Goal: Information Seeking & Learning: Learn about a topic

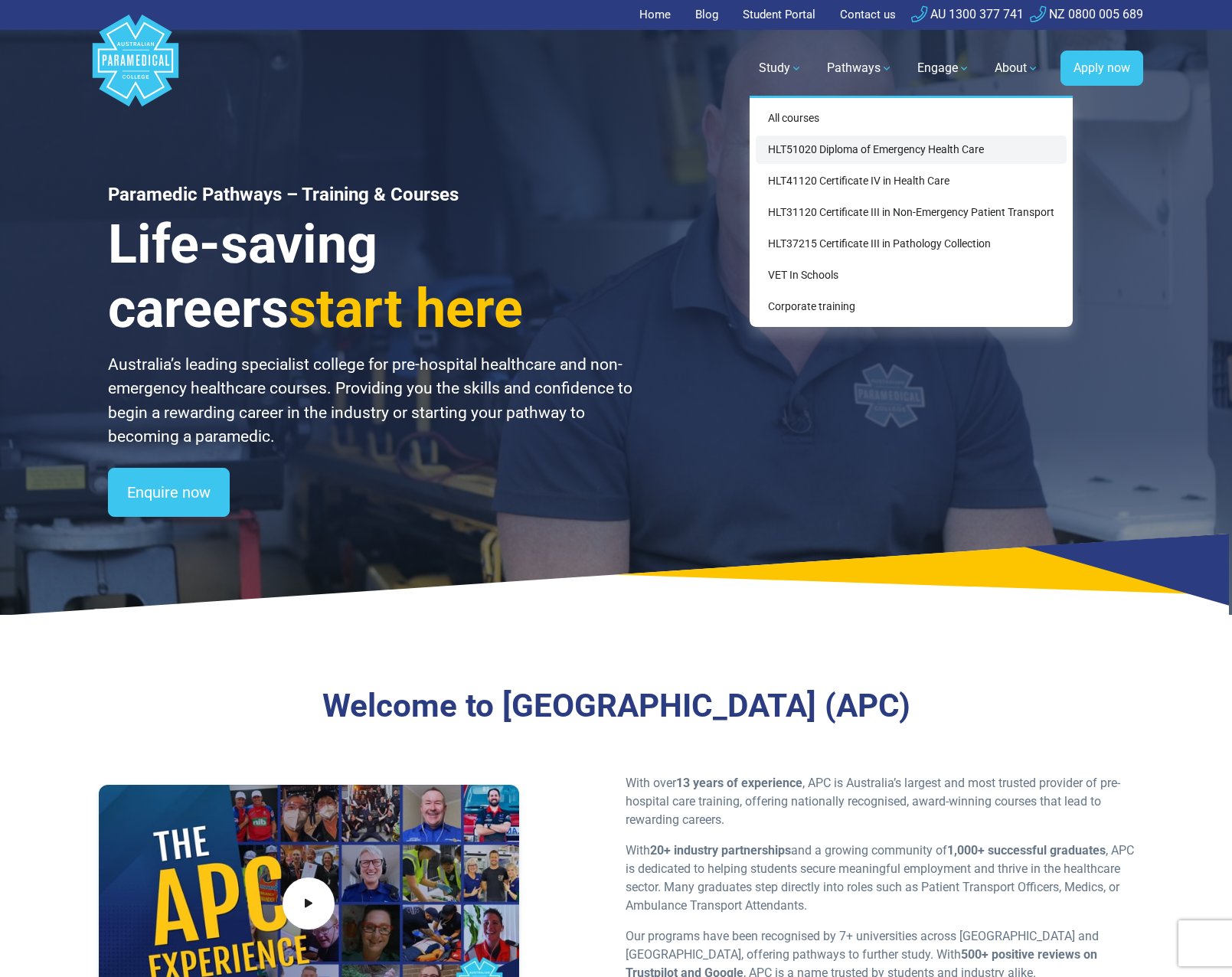
click at [825, 151] on link "HLT51020 Diploma of Emergency Health Care" at bounding box center [911, 149] width 311 height 28
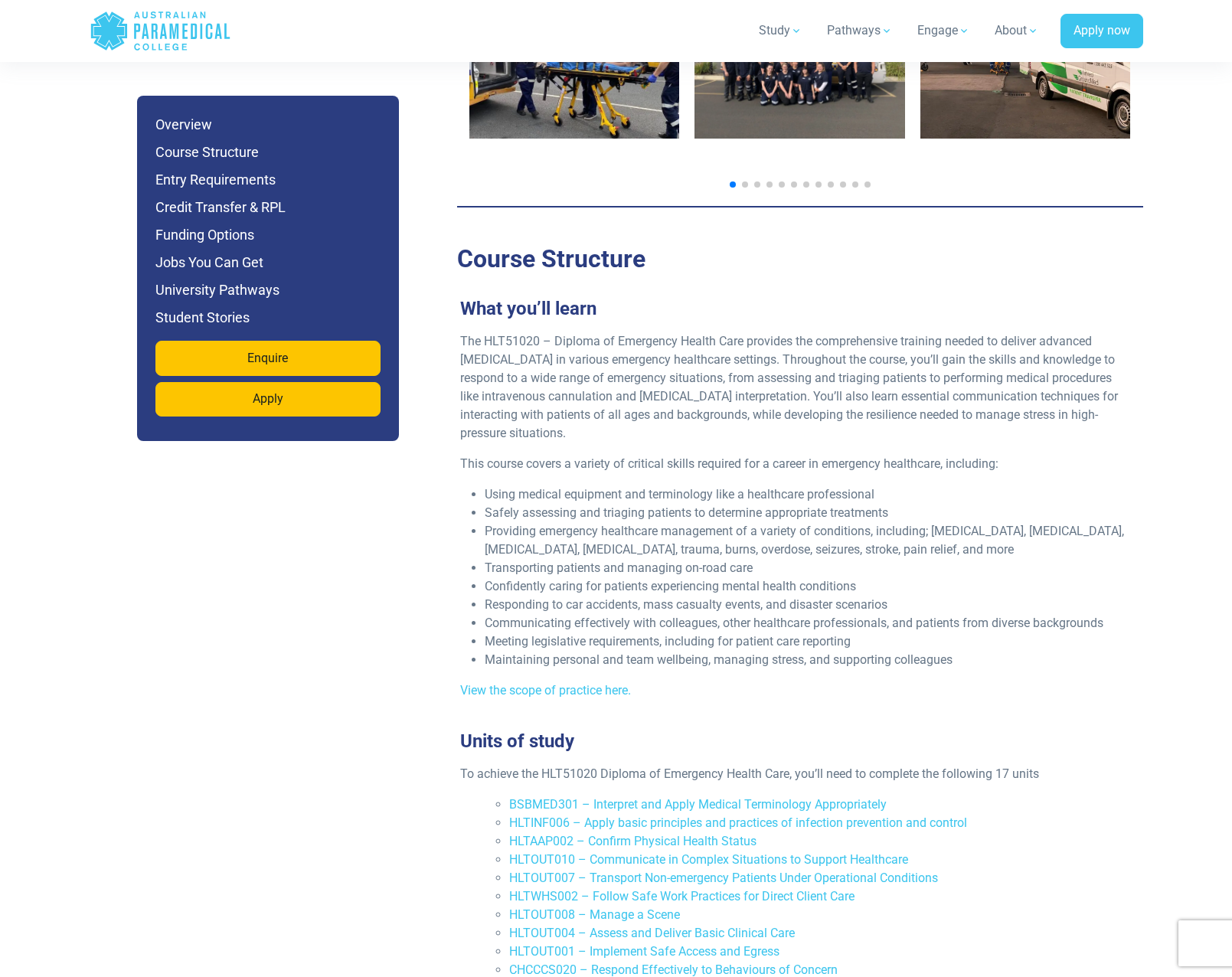
scroll to position [3292, 0]
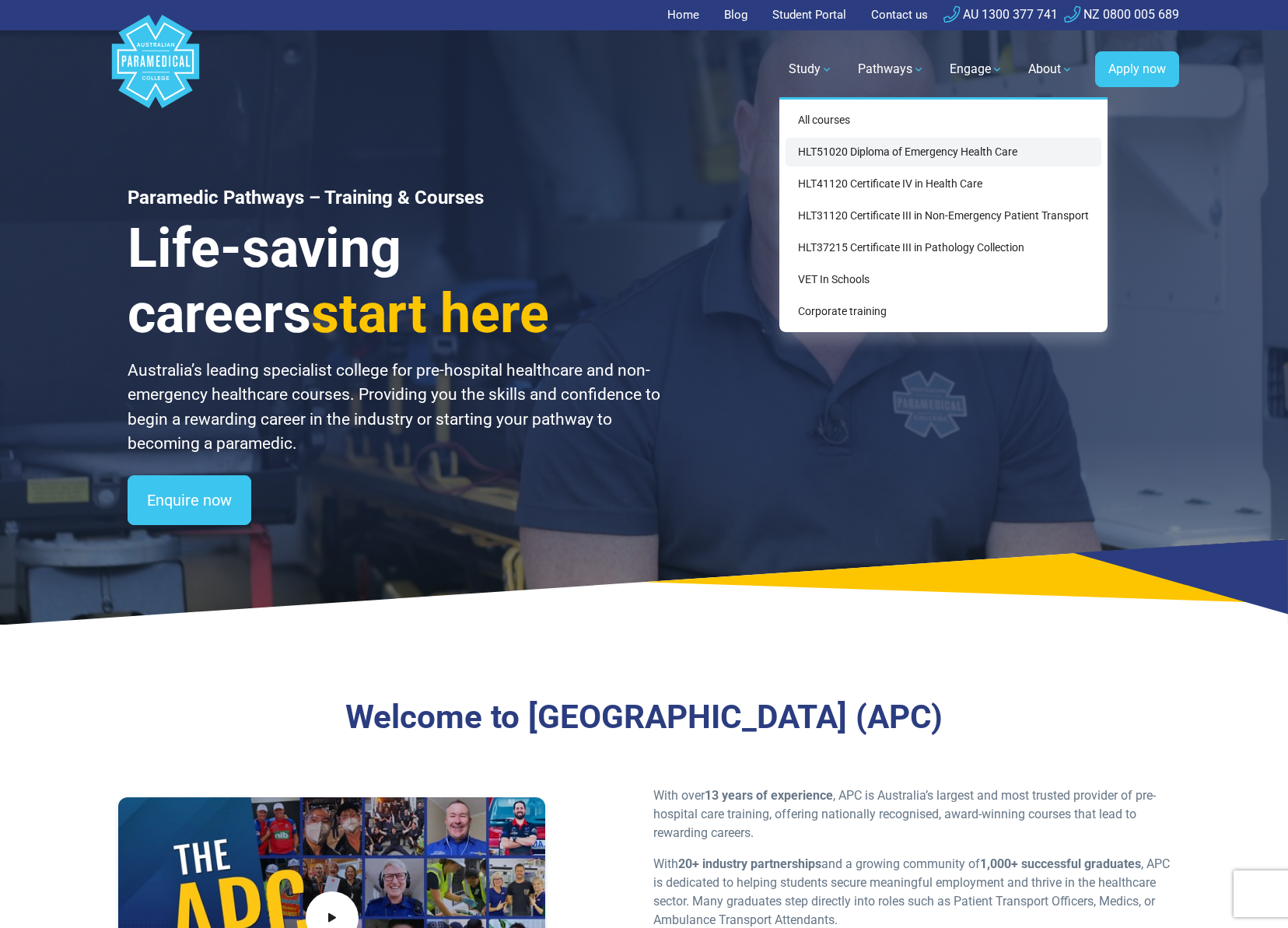
click at [837, 157] on link "HLT51020 Diploma of Emergency Health Care" at bounding box center [943, 152] width 316 height 28
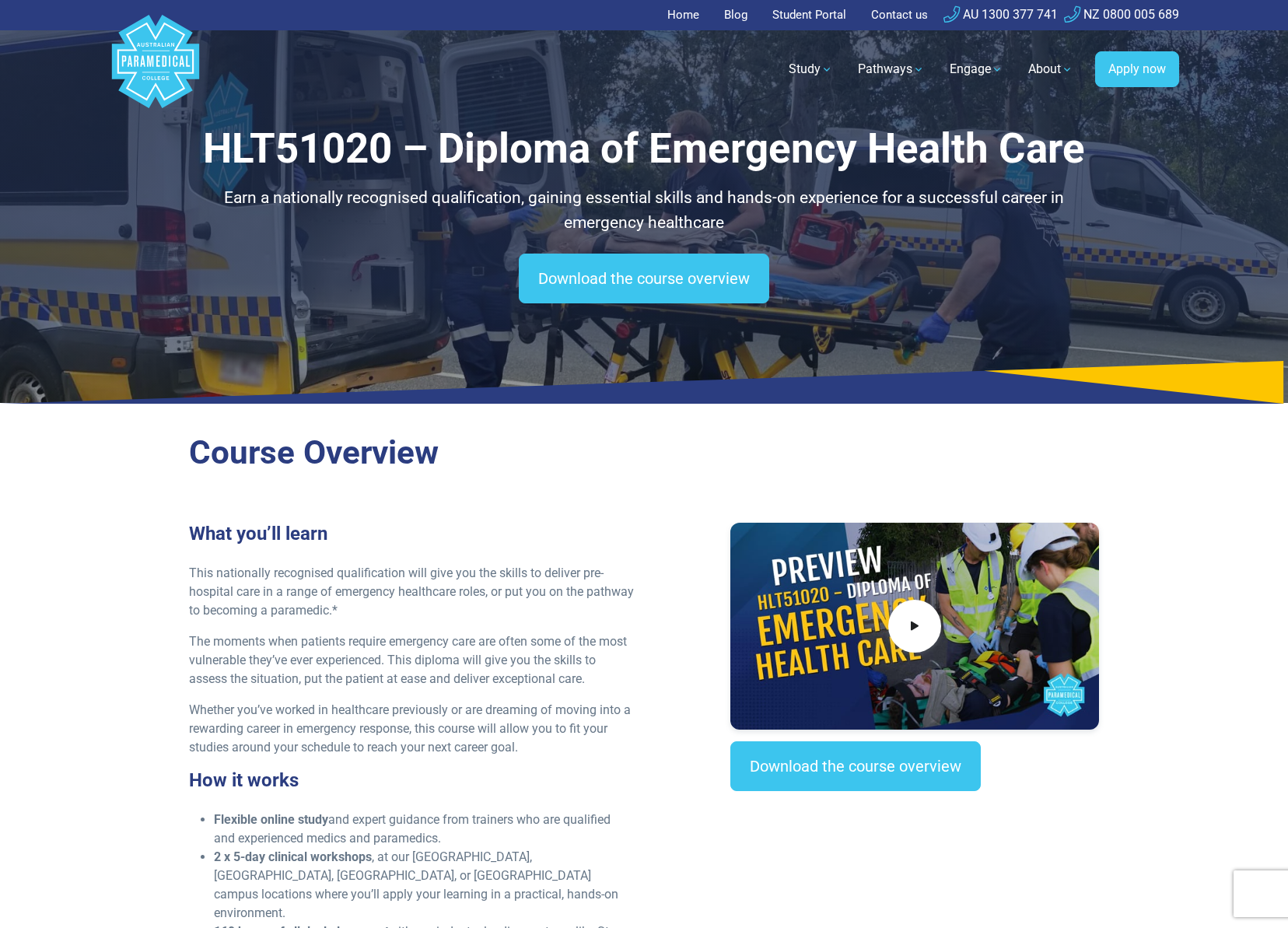
click at [276, 155] on h1 "HLT51020 – Diploma of Emergency Health Care" at bounding box center [644, 149] width 910 height 49
copy h1 "HLT51020"
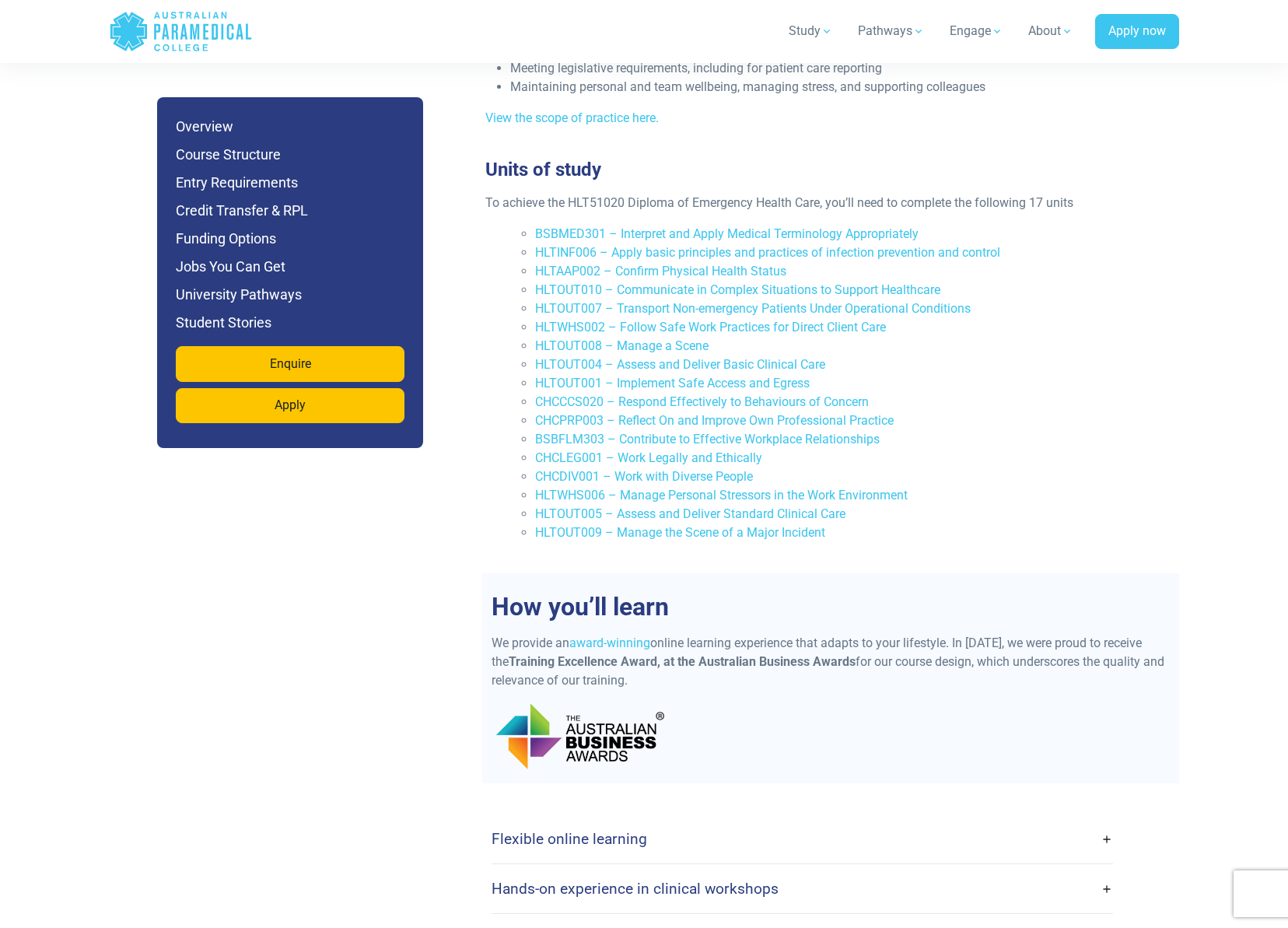
scroll to position [3344, 0]
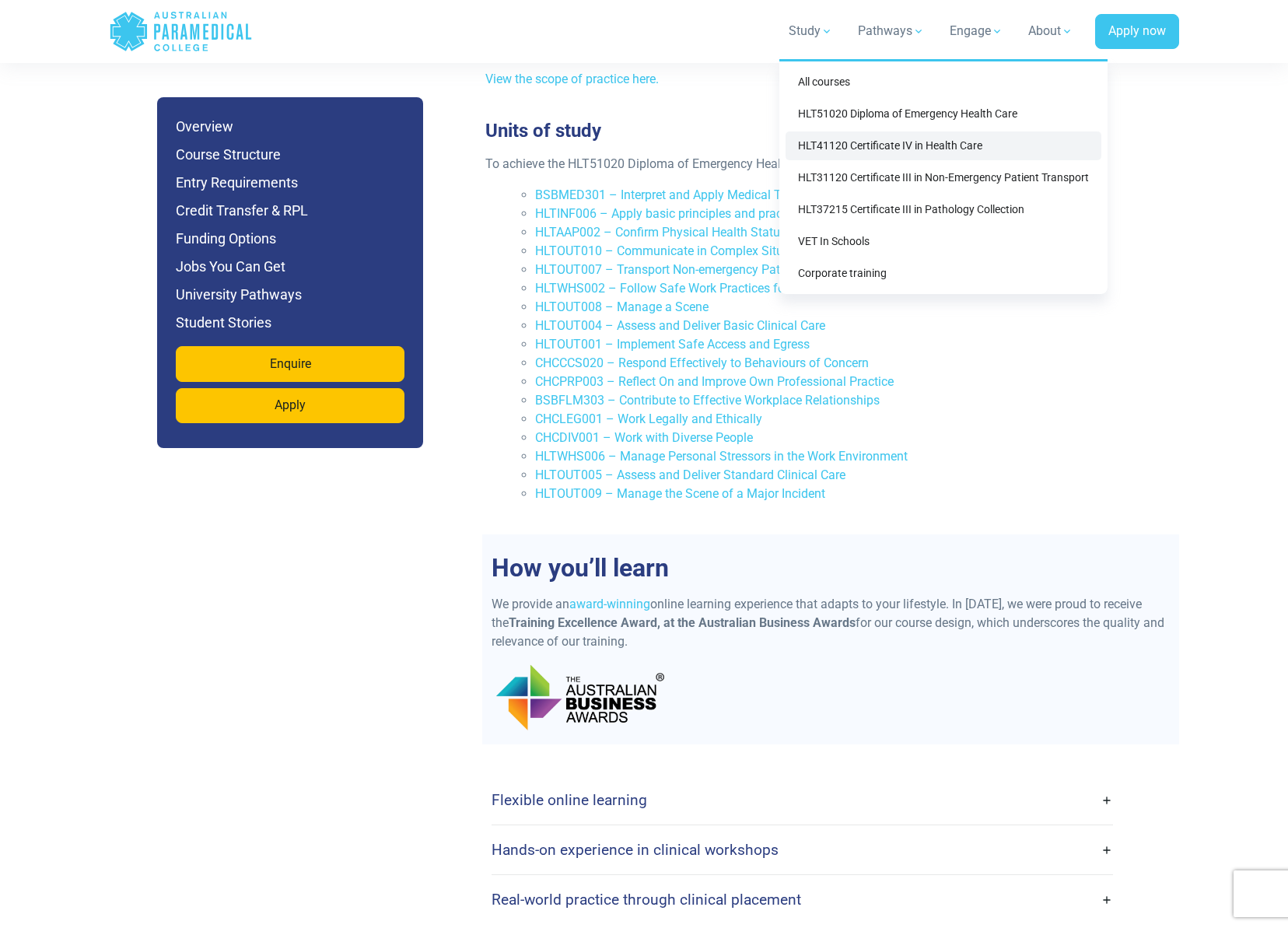
click at [870, 137] on link "HLT41120 Certificate IV in Health Care" at bounding box center [943, 146] width 316 height 28
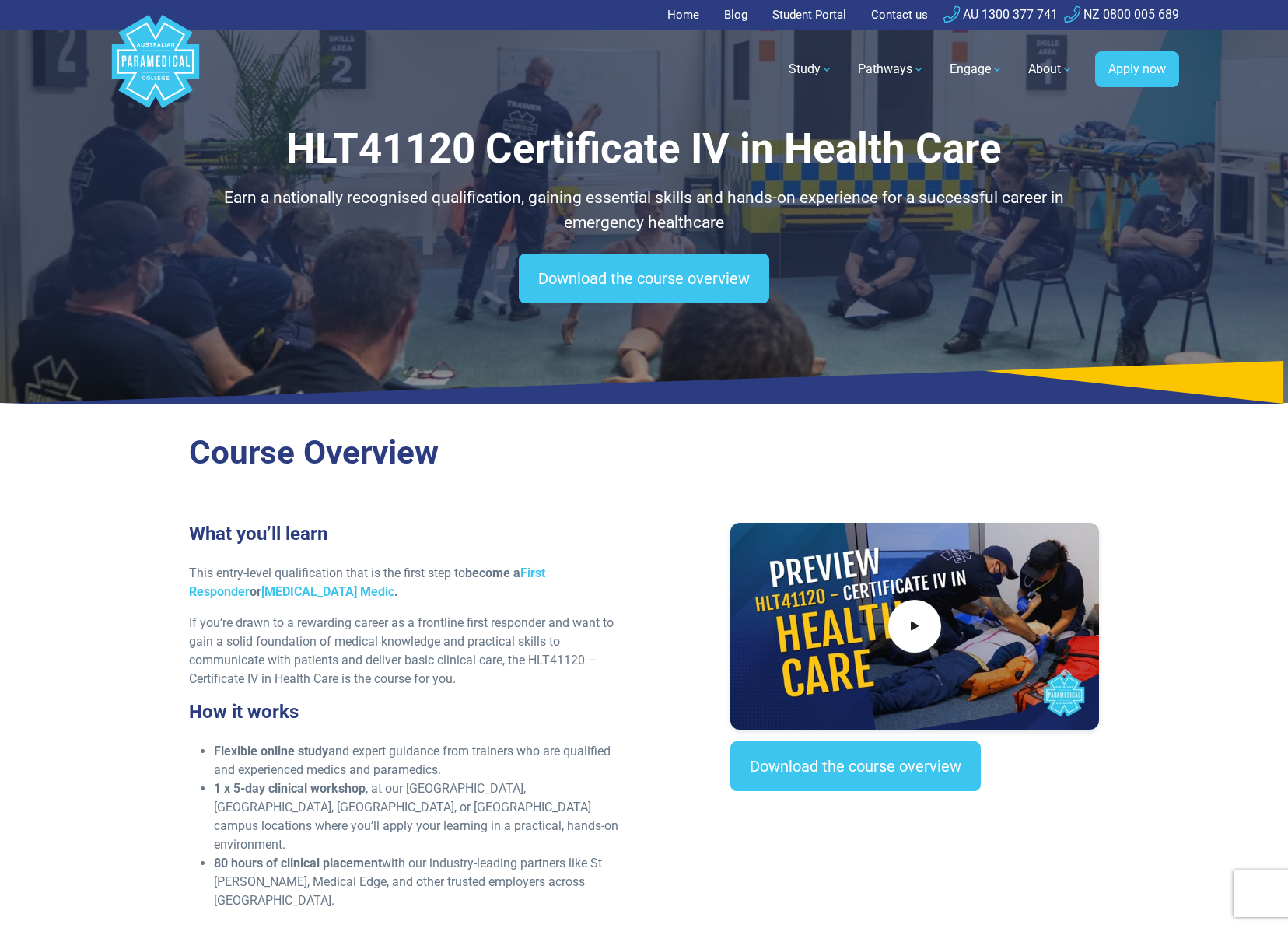
click at [419, 152] on h1 "HLT41120 Certificate IV in Health Care" at bounding box center [644, 149] width 910 height 49
copy h1 "HLT41120"
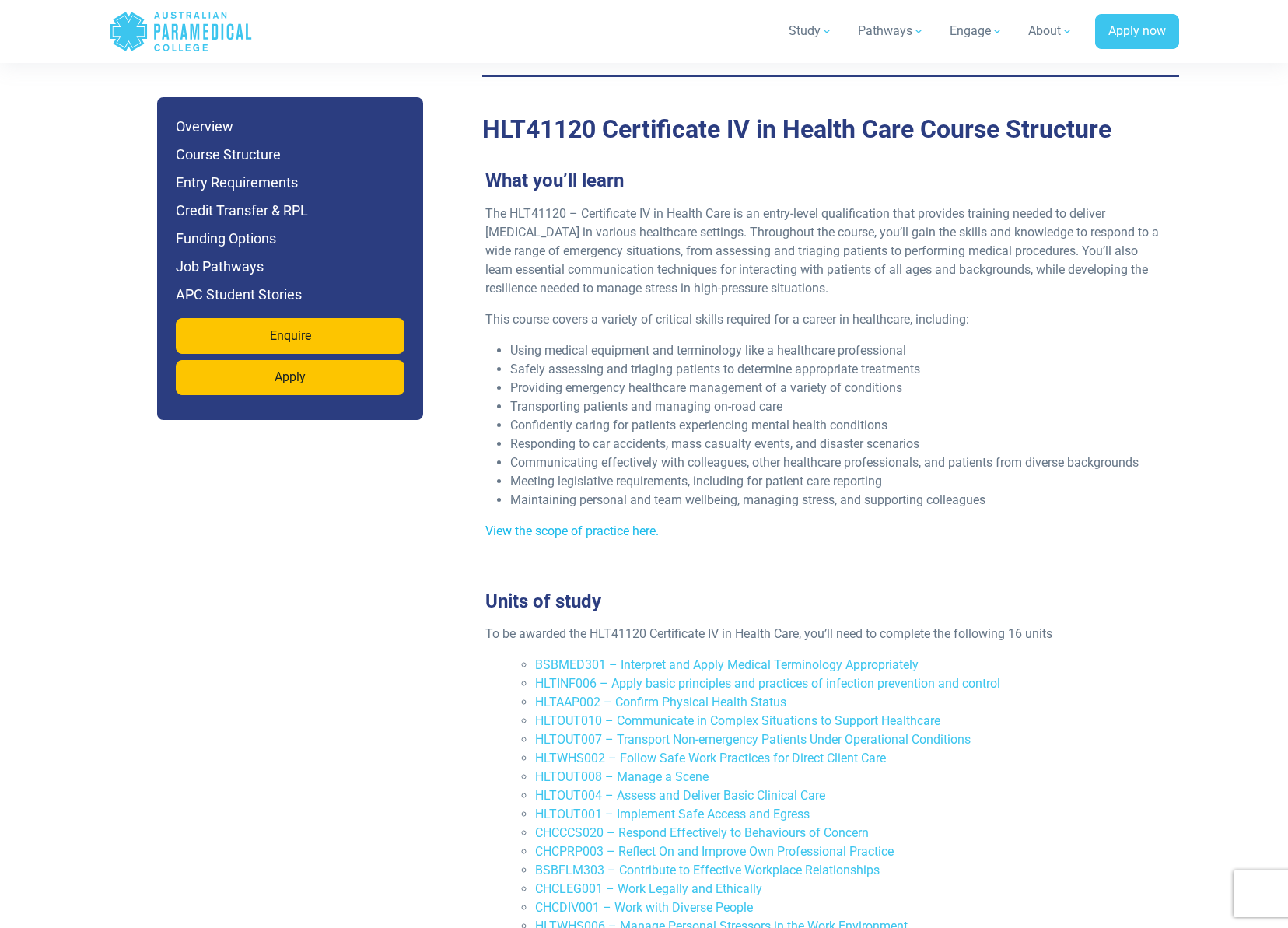
scroll to position [1945, 0]
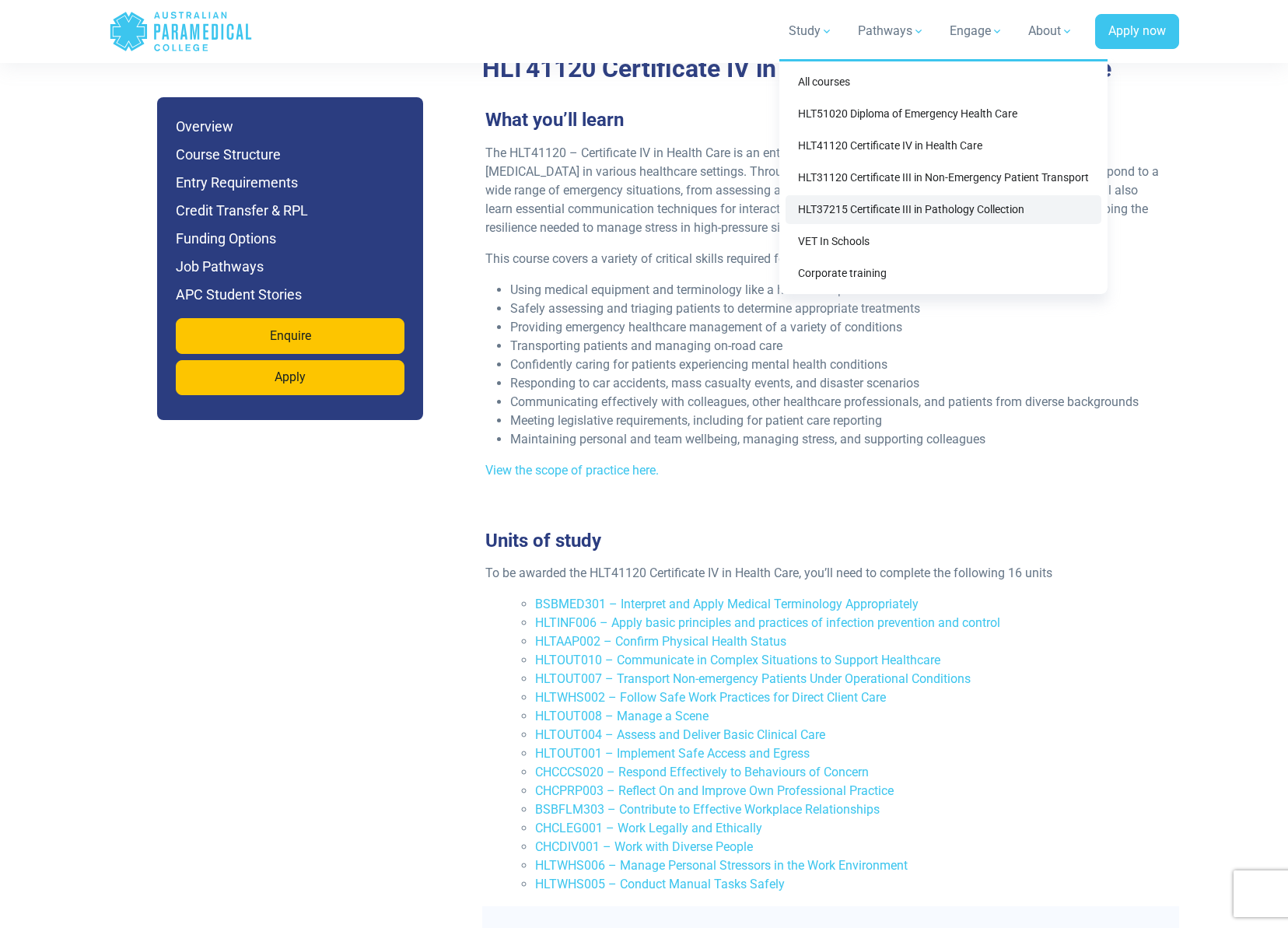
click at [848, 211] on link "HLT37215 Certificate III in Pathology Collection" at bounding box center [943, 209] width 316 height 28
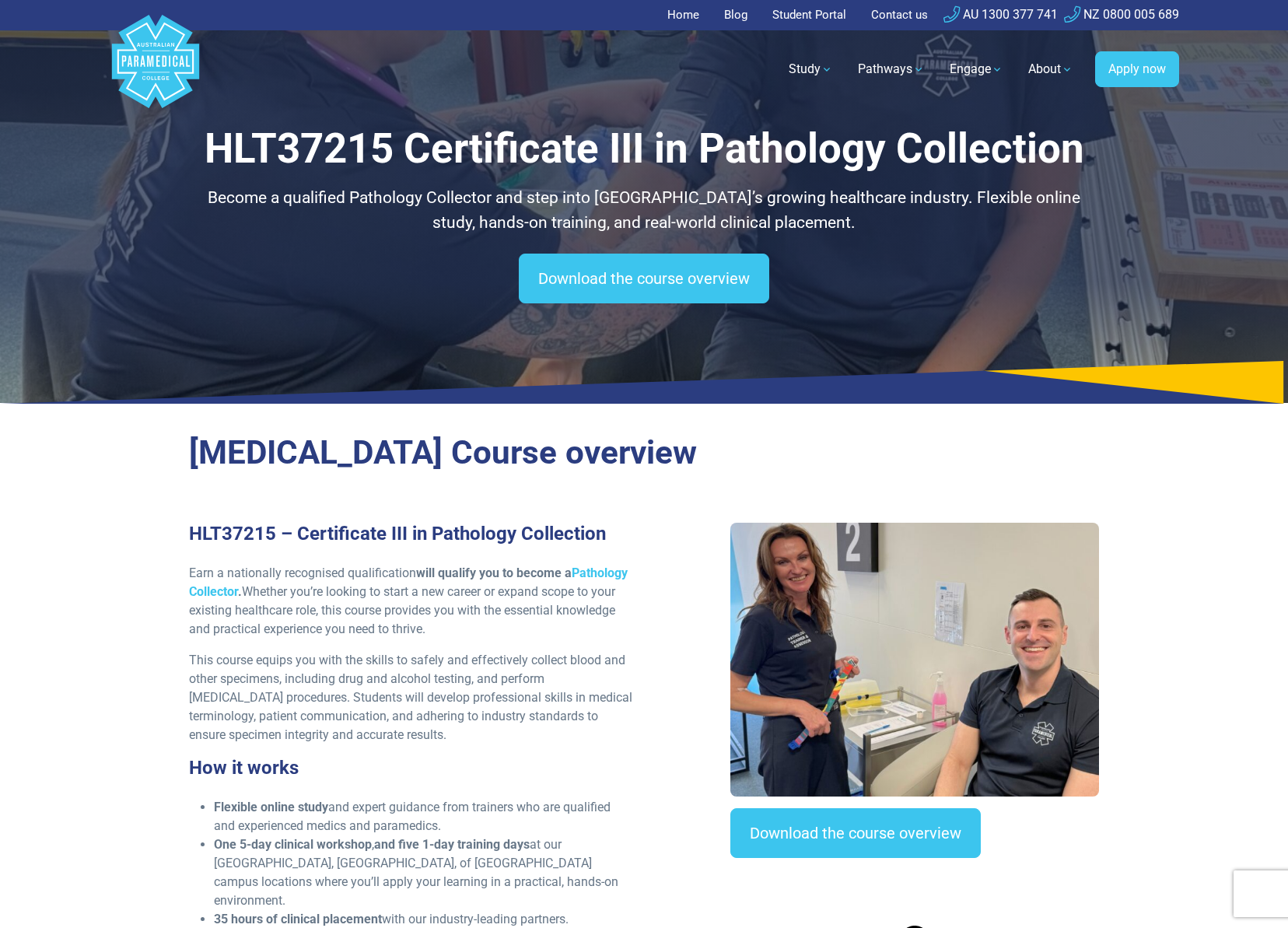
click at [307, 149] on h1 "HLT37215 Certificate III in Pathology Collection" at bounding box center [644, 149] width 910 height 49
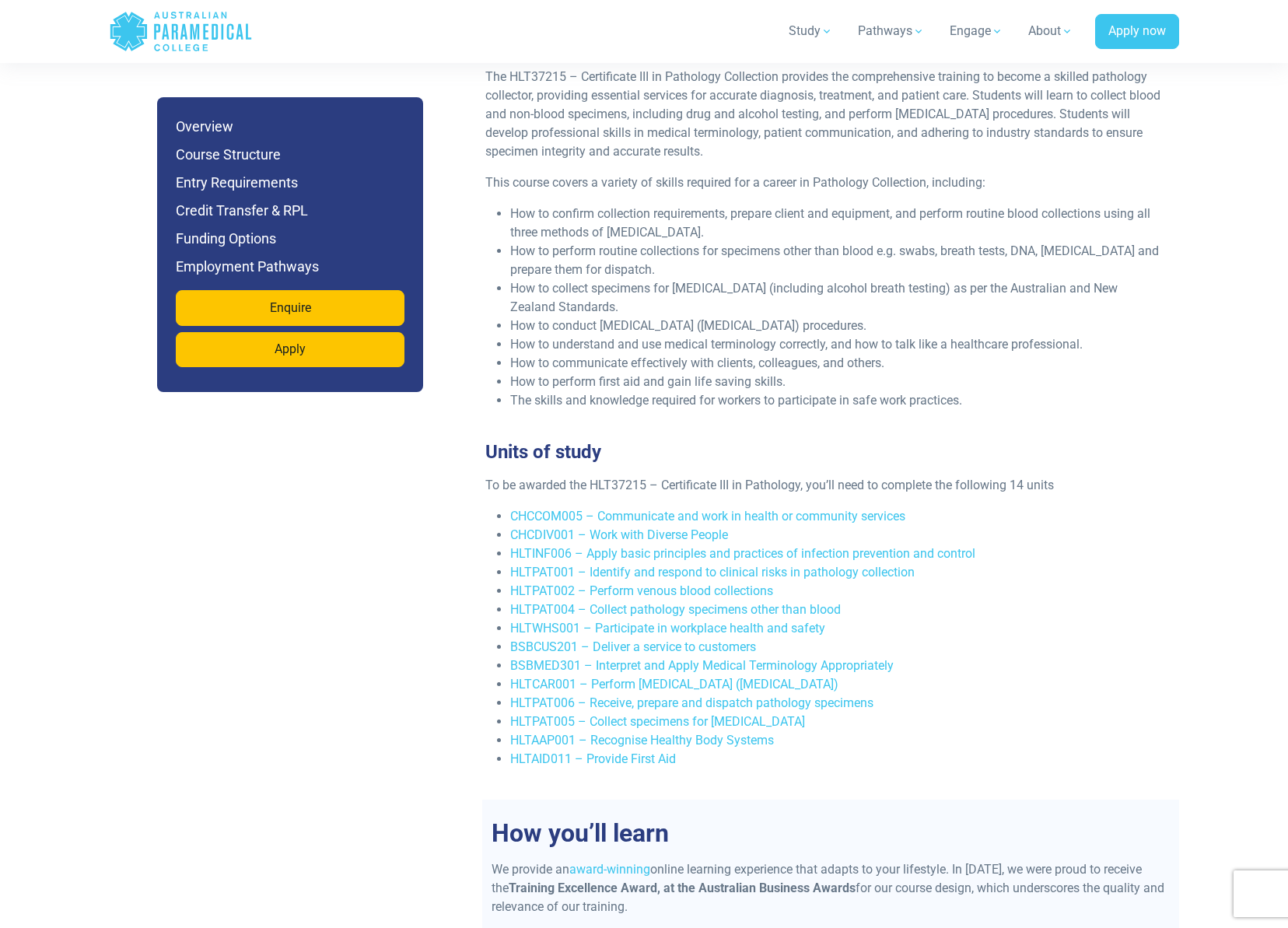
scroll to position [2723, 0]
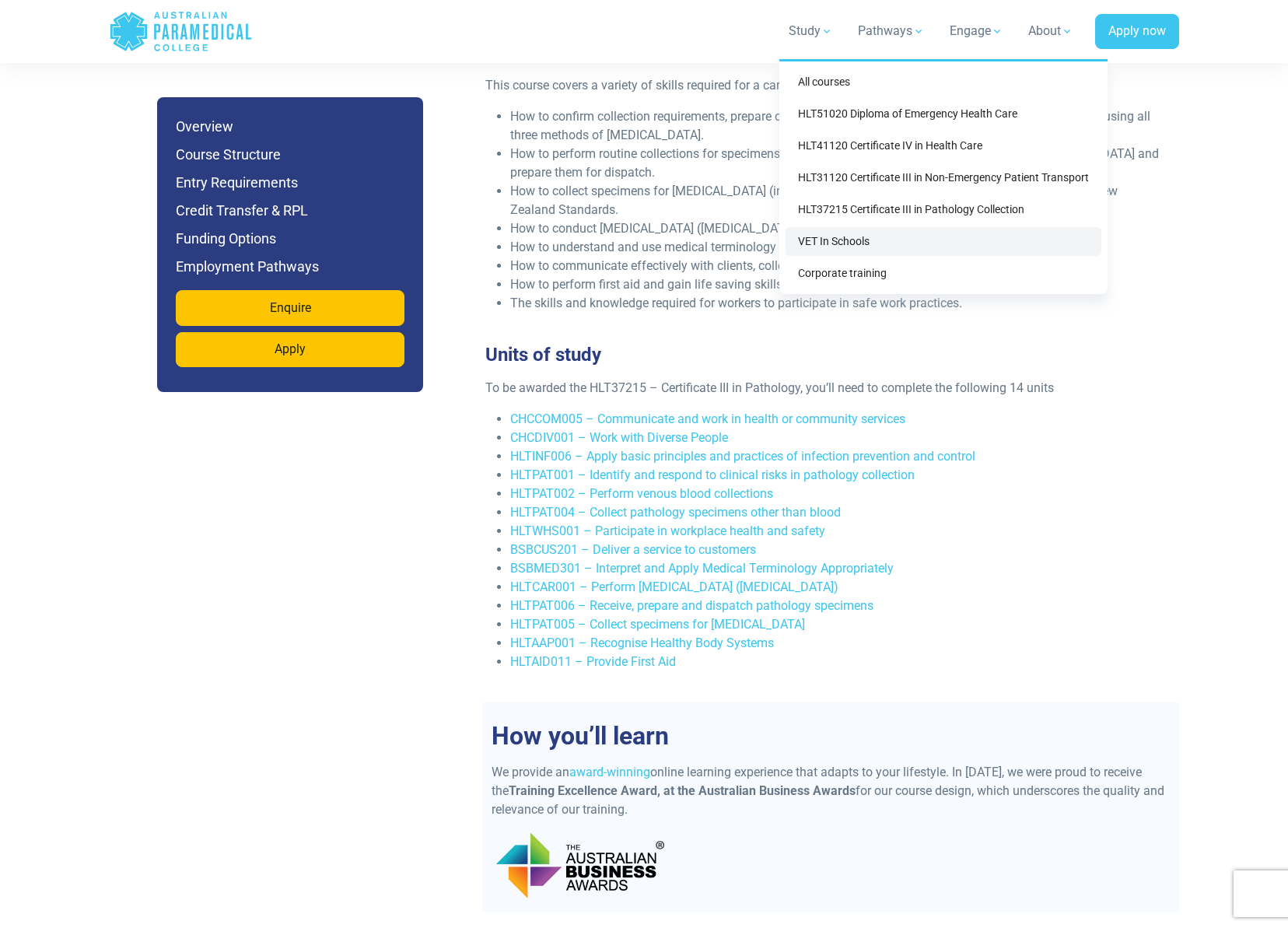
click at [863, 242] on link "VET In Schools" at bounding box center [943, 241] width 316 height 28
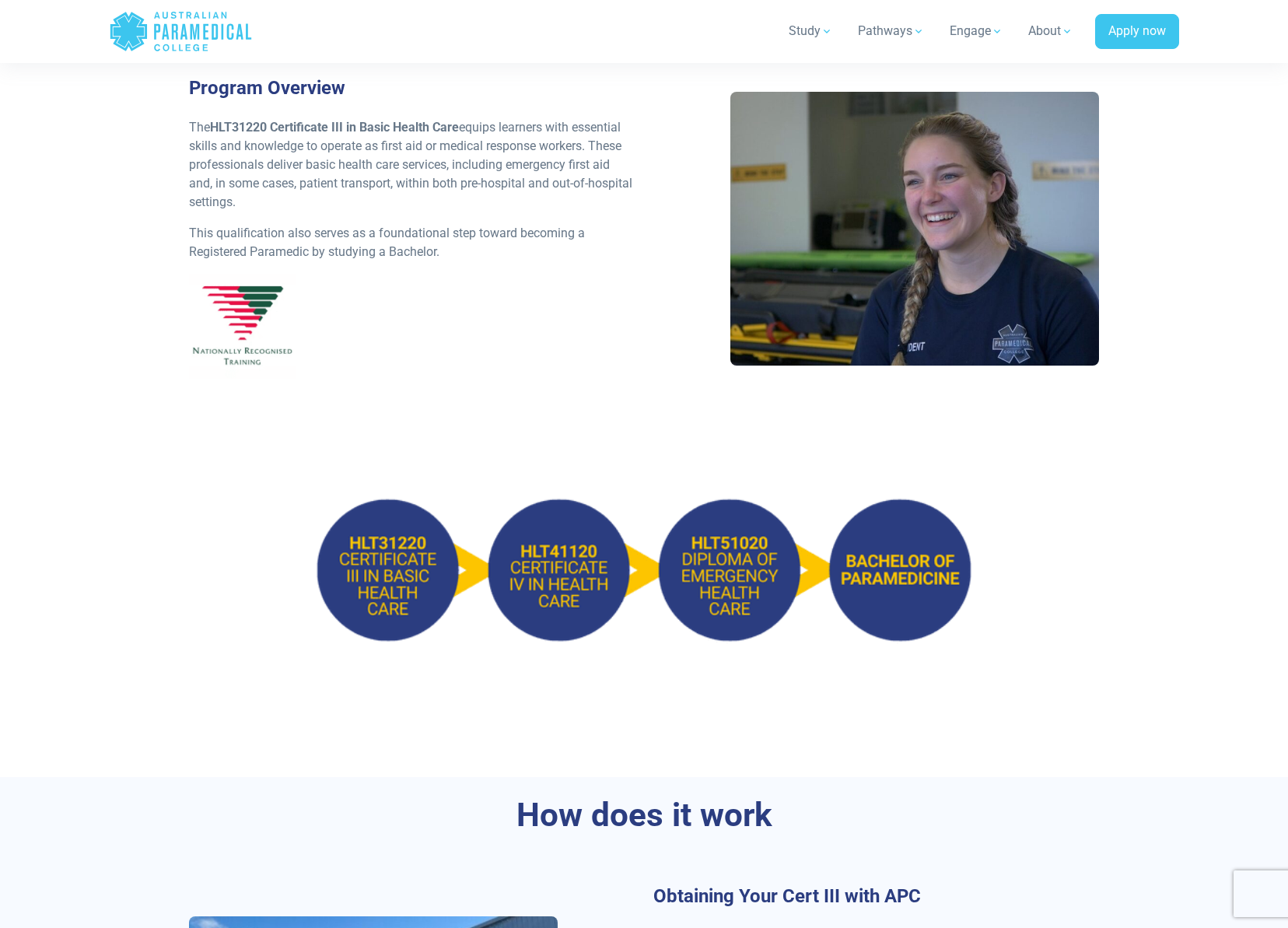
scroll to position [156, 0]
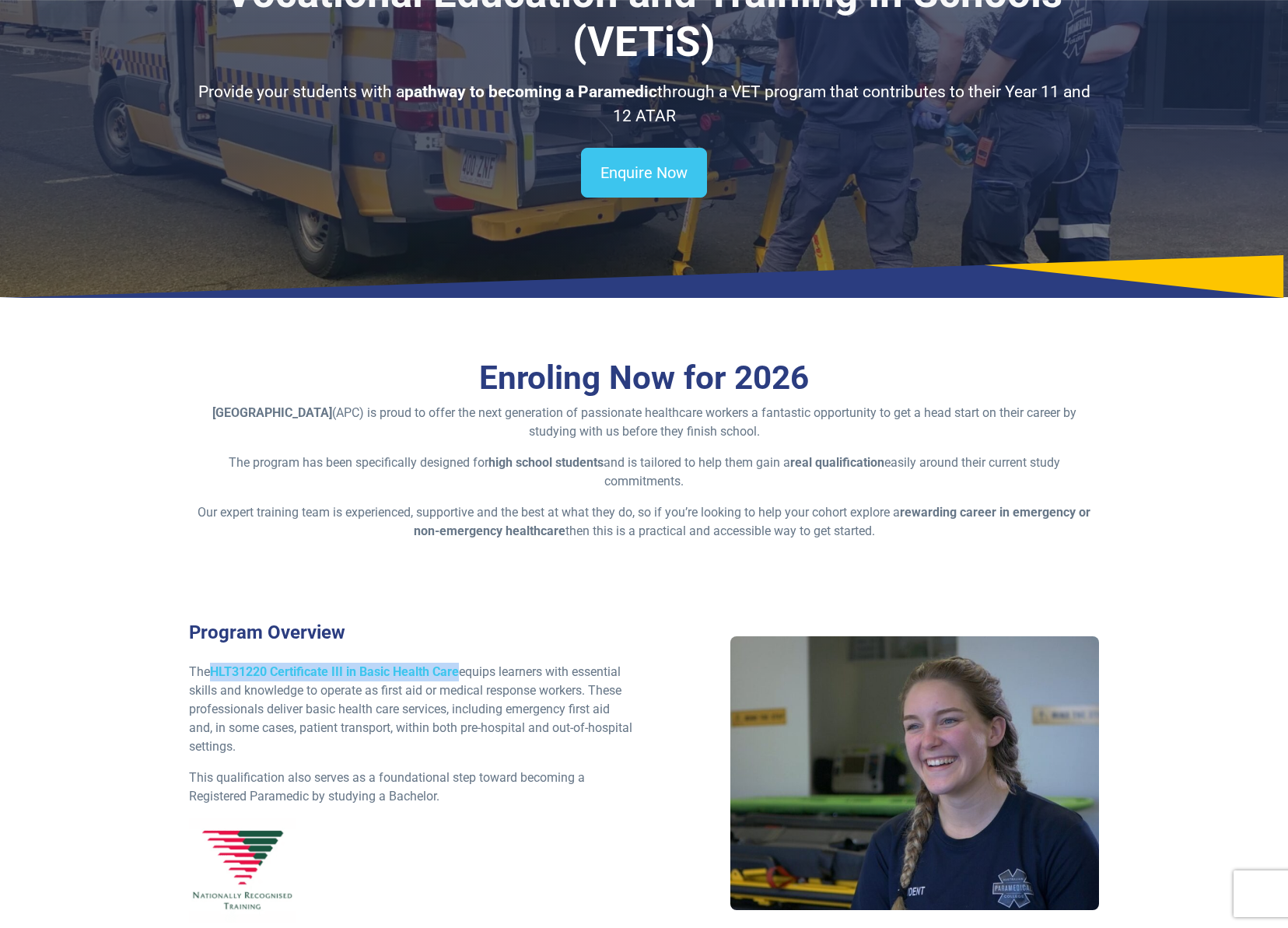
drag, startPoint x: 462, startPoint y: 669, endPoint x: 217, endPoint y: 670, distance: 245.0
click at [217, 670] on strong "HLT31220 Certificate III in Basic Health Care" at bounding box center [334, 672] width 249 height 15
